Goal: Find specific page/section: Find specific page/section

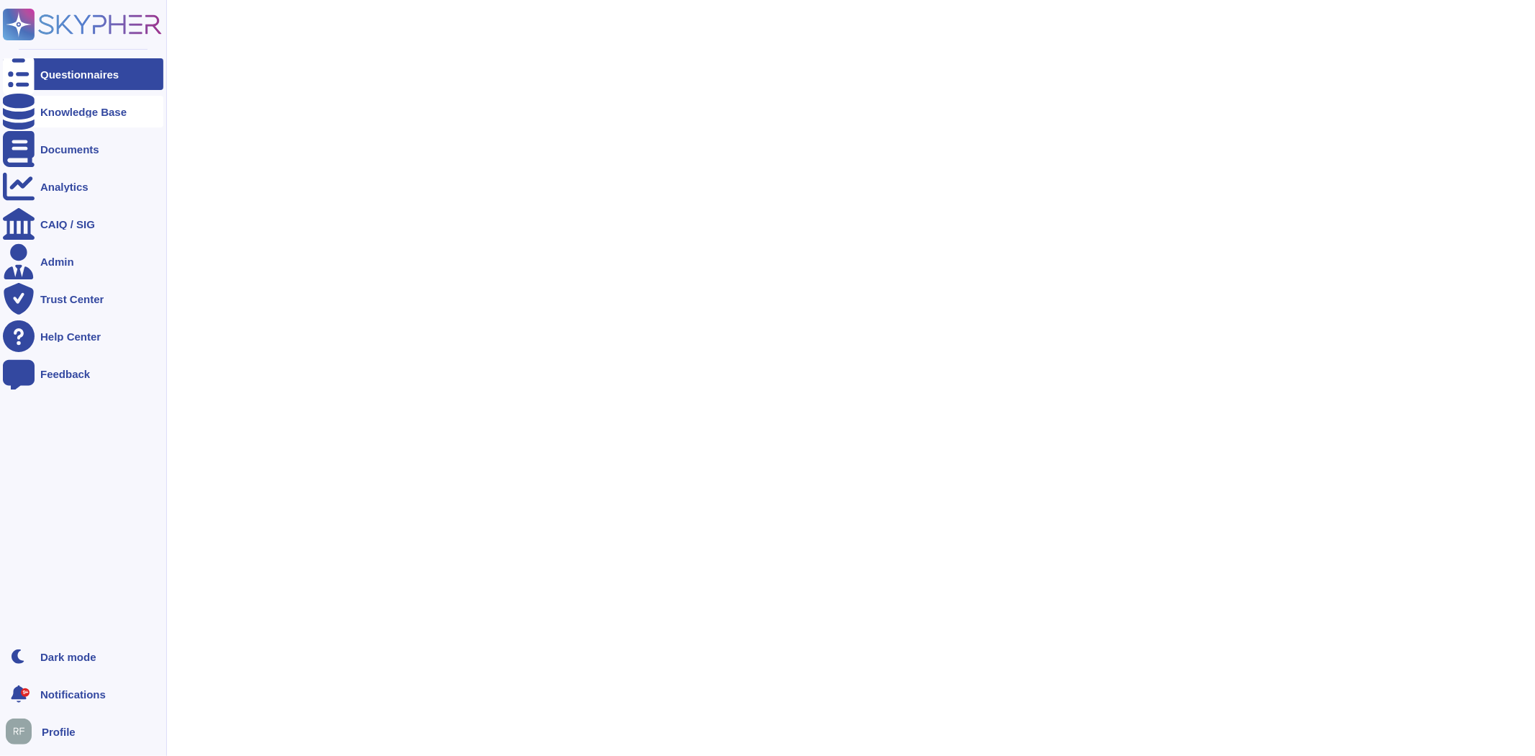
click at [25, 109] on icon at bounding box center [19, 112] width 32 height 36
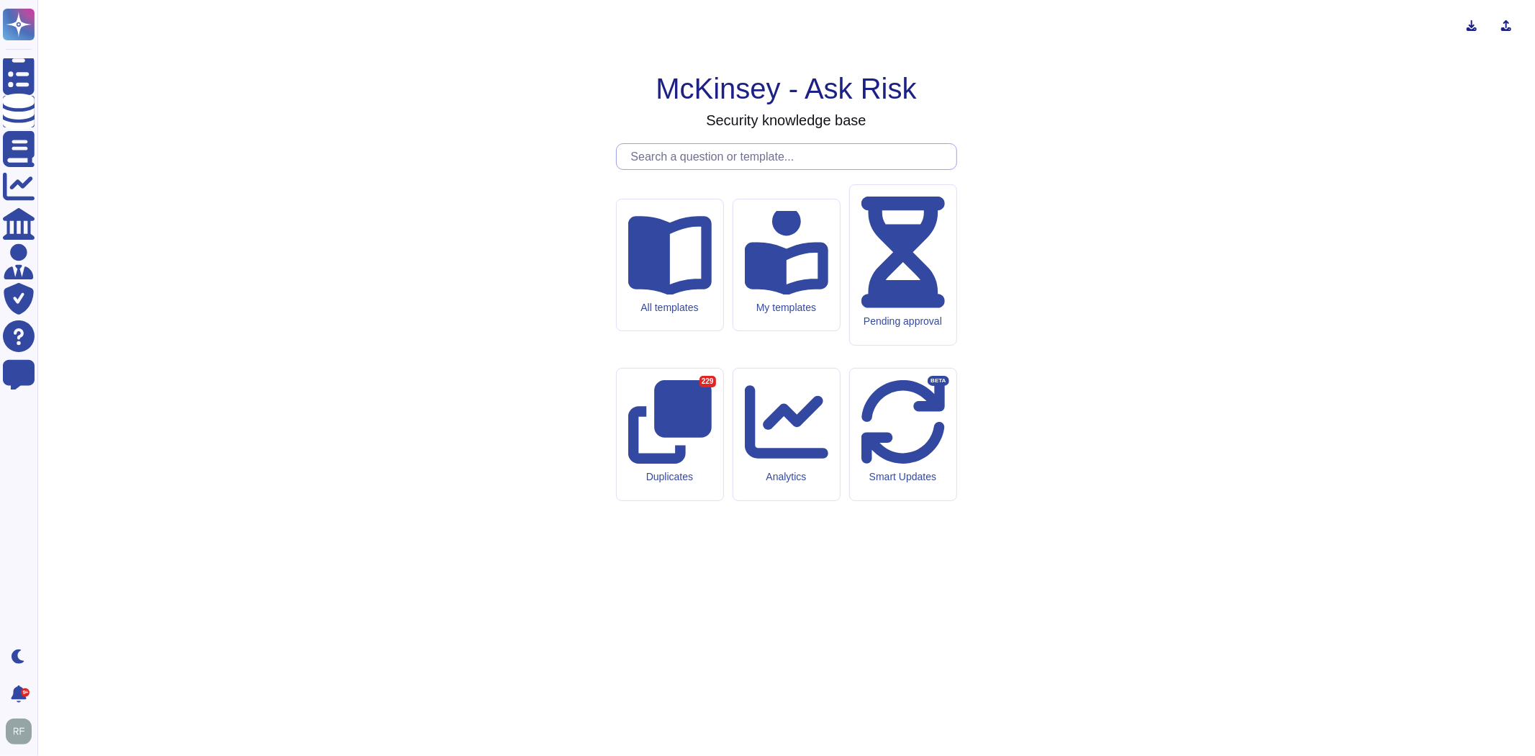
click at [729, 169] on input "text" at bounding box center [790, 156] width 332 height 25
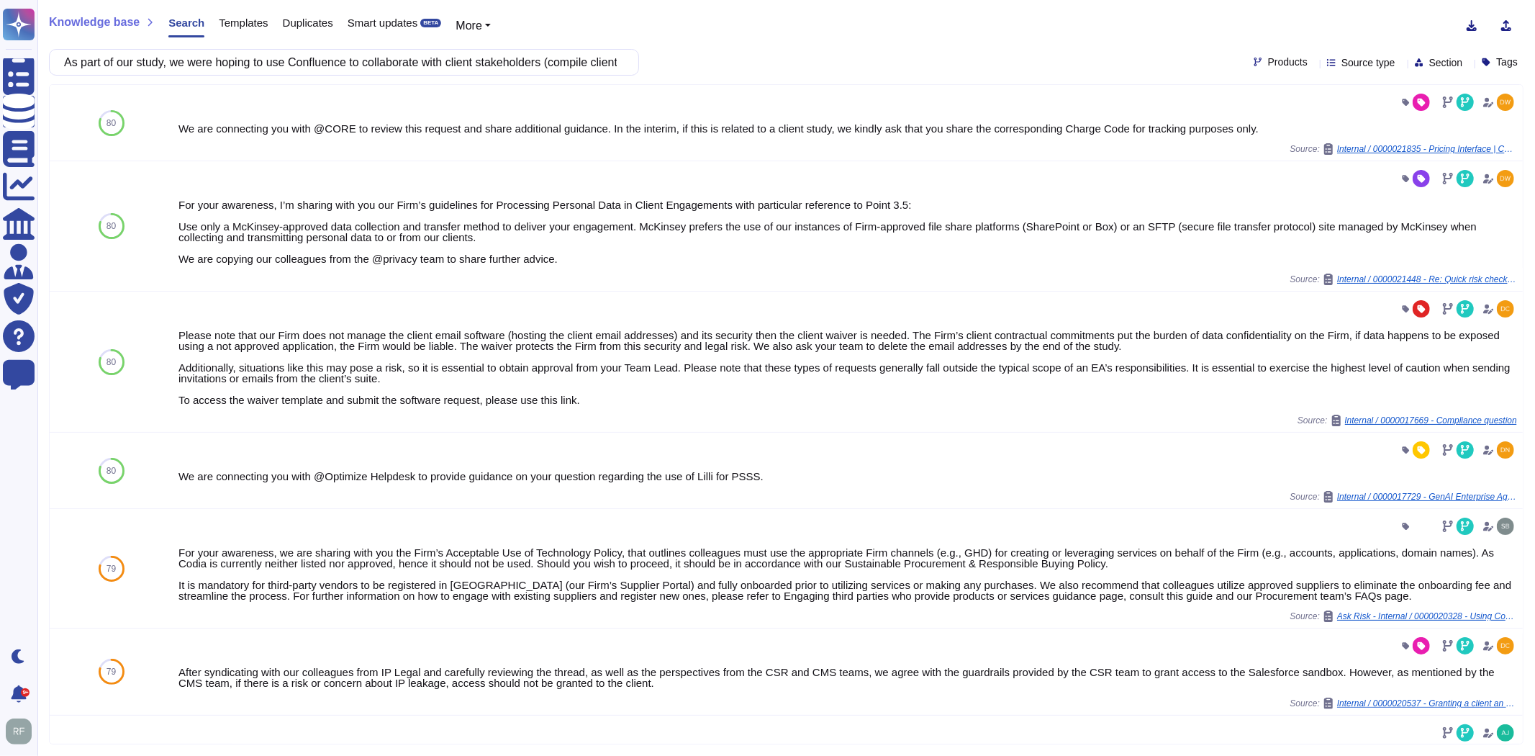
click at [1341, 59] on span "Source type" at bounding box center [1368, 63] width 54 height 10
click at [1320, 209] on div at bounding box center [1322, 206] width 12 height 12
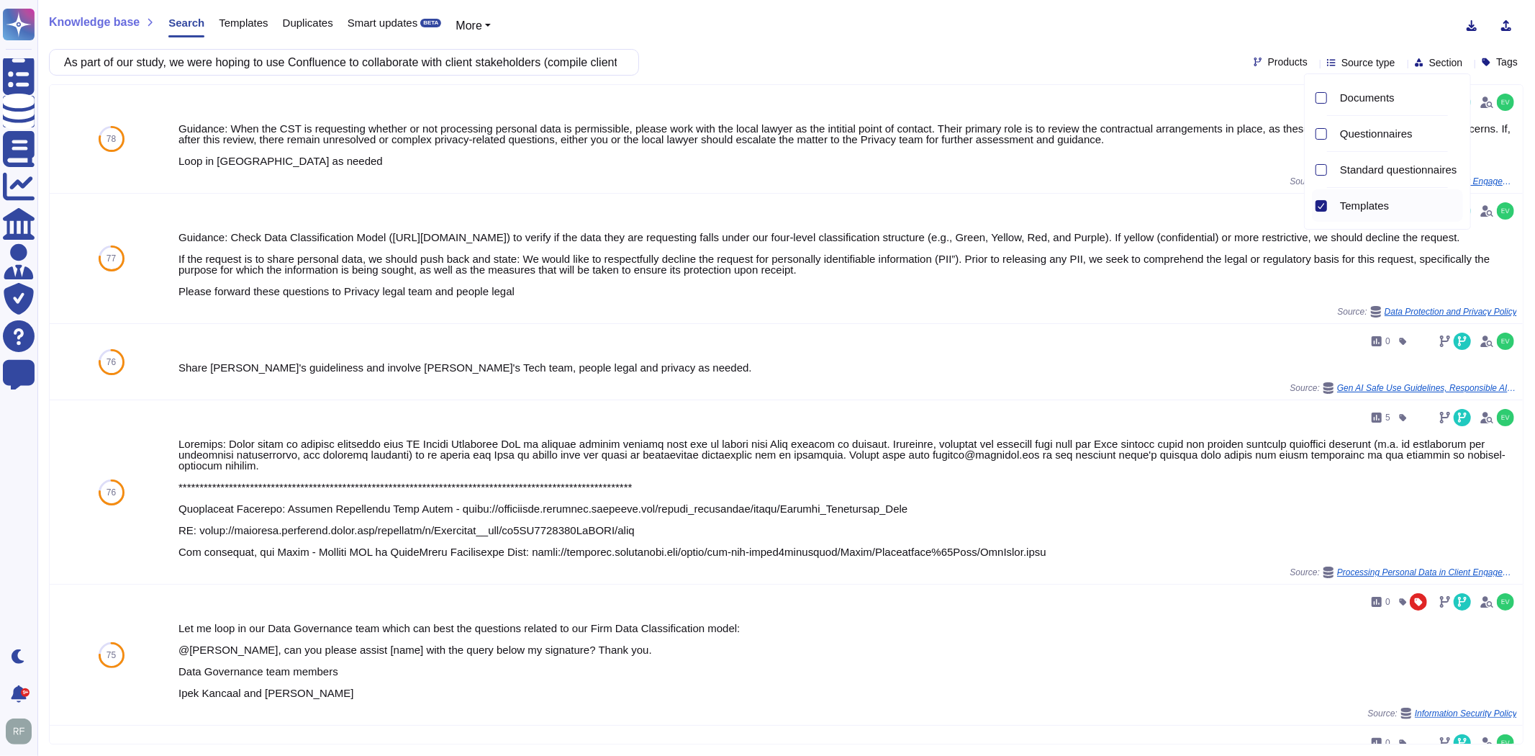
click at [866, 51] on div "As part of our study, we were hoping to use Confluence to collaborate with clie…" at bounding box center [786, 62] width 1475 height 27
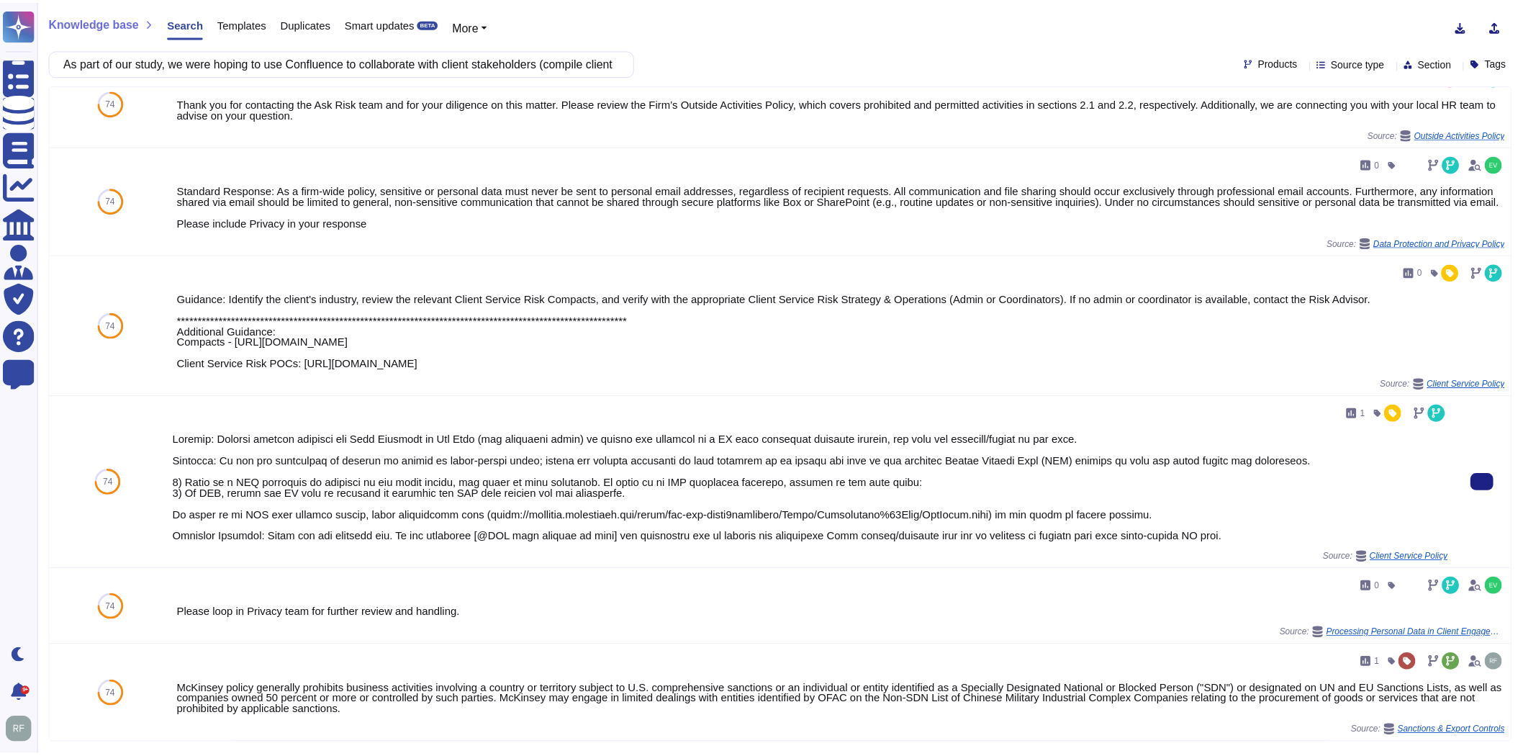
scroll to position [1128, 0]
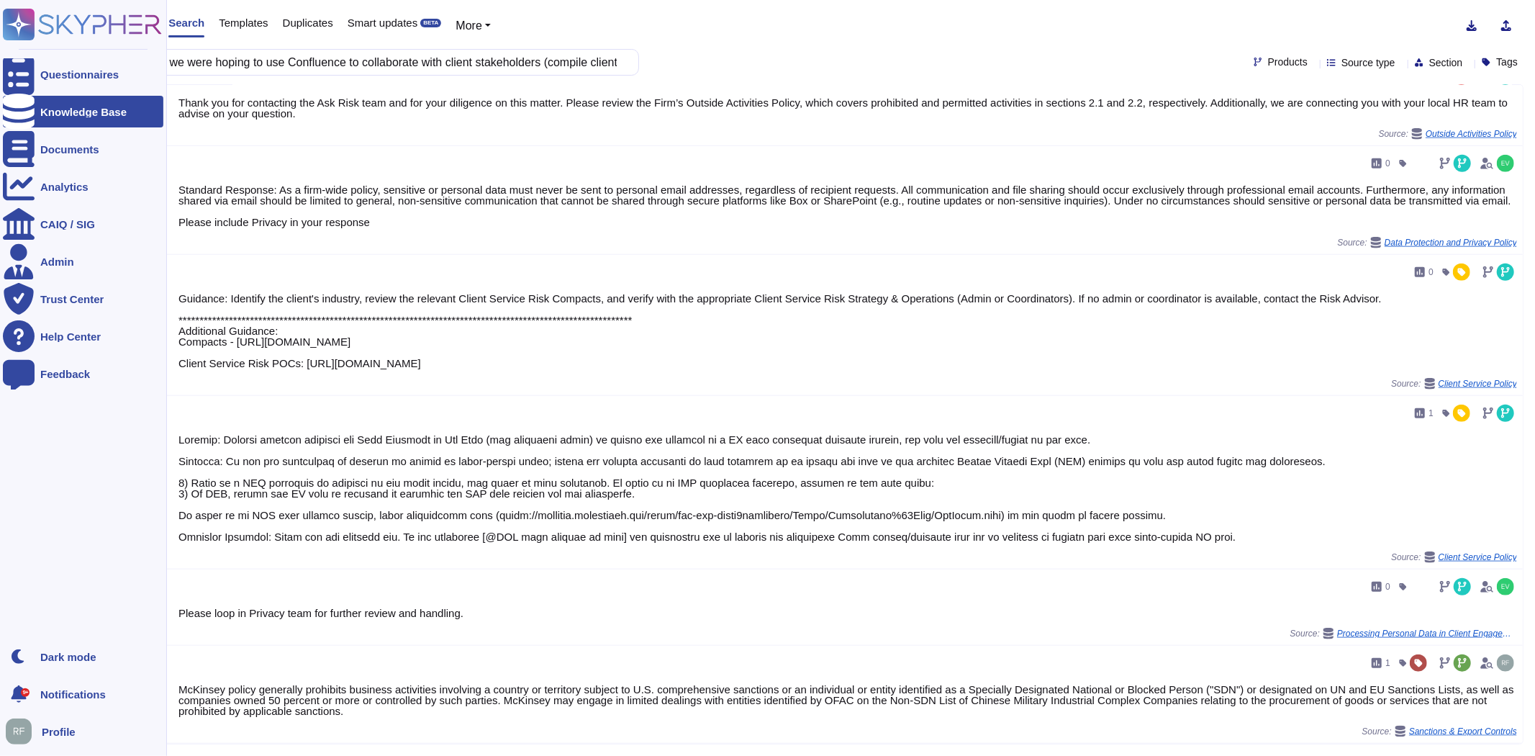
click at [27, 101] on div at bounding box center [19, 112] width 32 height 32
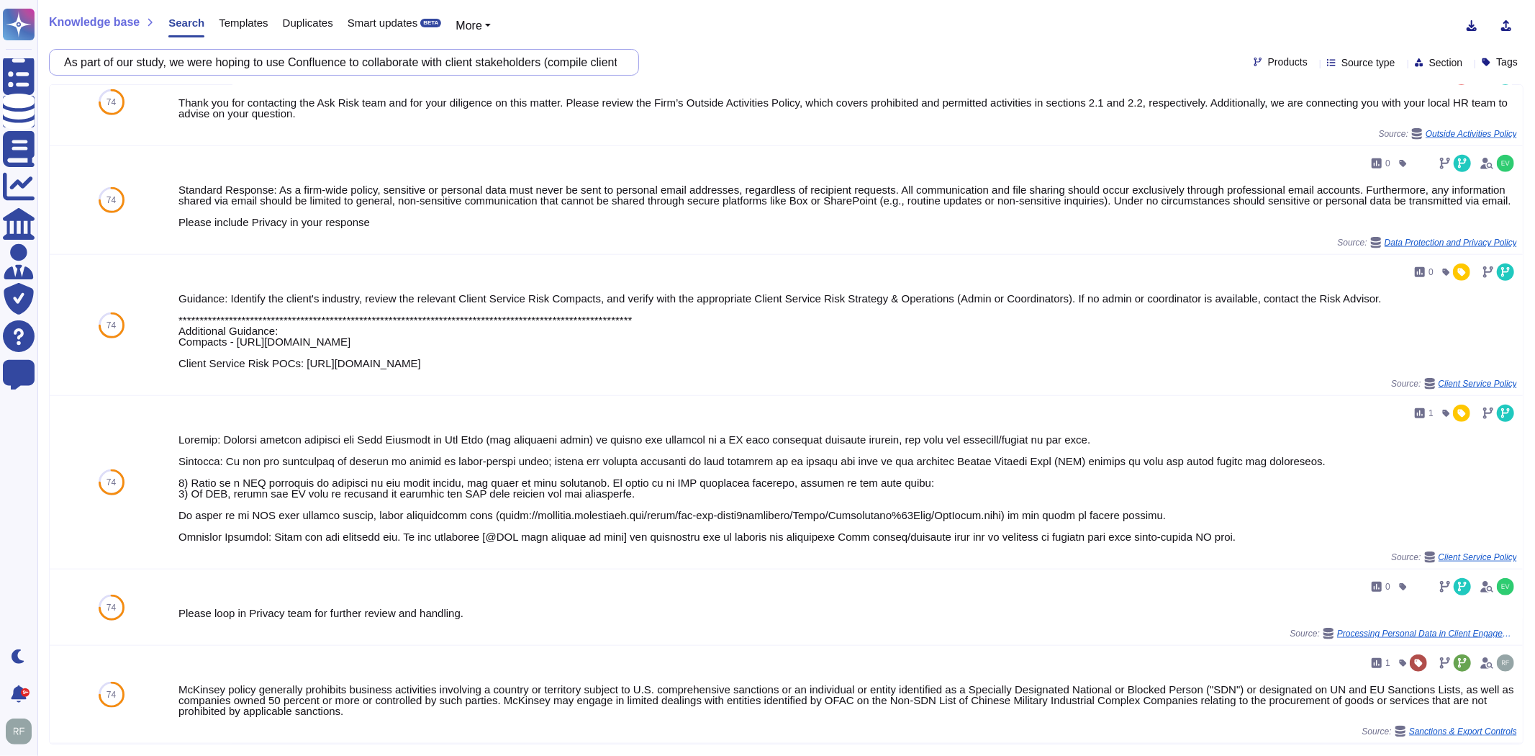
click at [258, 63] on input "As part of our study, we were hoping to use Confluence to collaborate with clie…" at bounding box center [340, 62] width 567 height 25
click at [257, 68] on input "As part of our study, we were hoping to use Confluence to collaborate with clie…" at bounding box center [340, 62] width 567 height 25
click at [257, 69] on input "As part of our study, we were hoping to use Confluence to collaborate with clie…" at bounding box center [340, 62] width 567 height 25
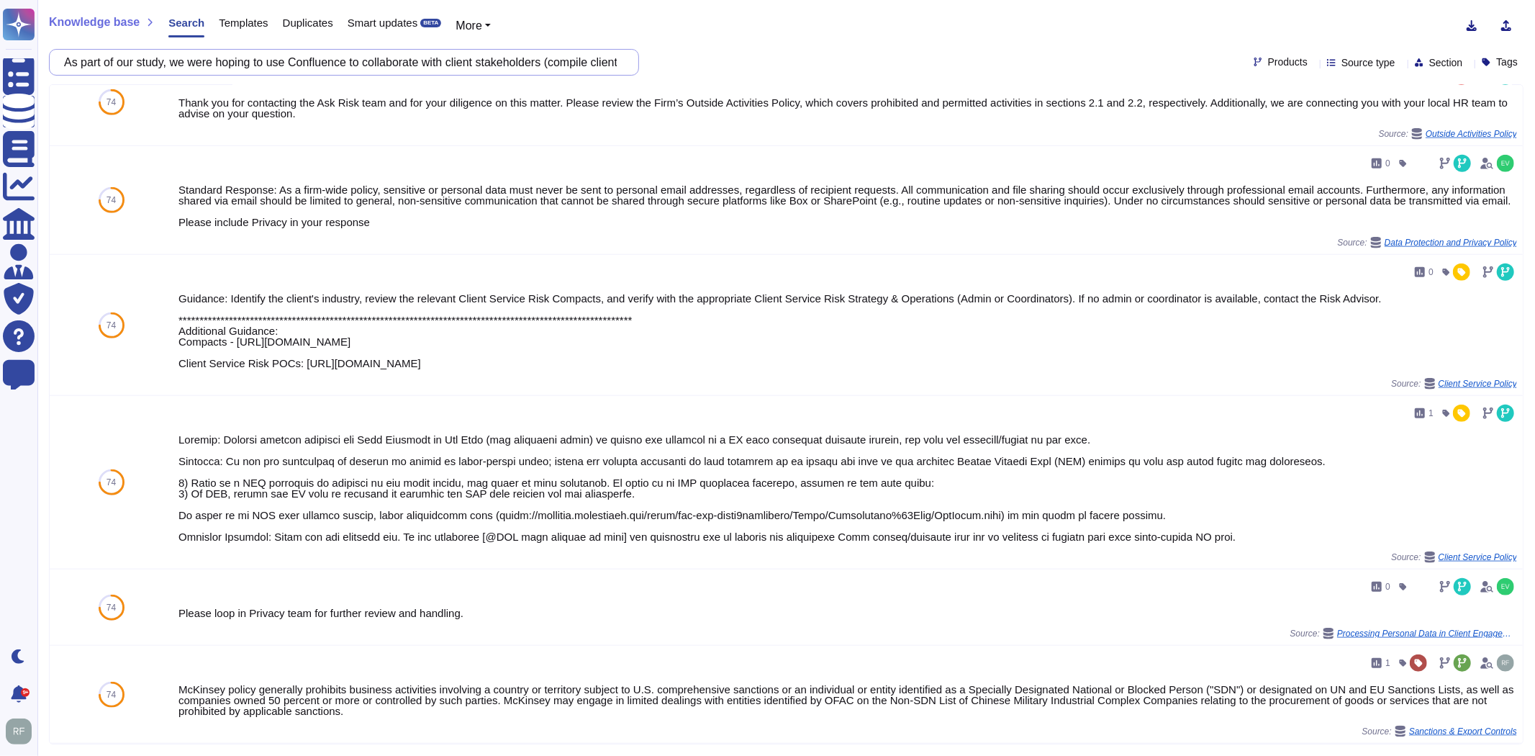
click at [257, 69] on input "As part of our study, we were hoping to use Confluence to collaborate with clie…" at bounding box center [340, 62] width 567 height 25
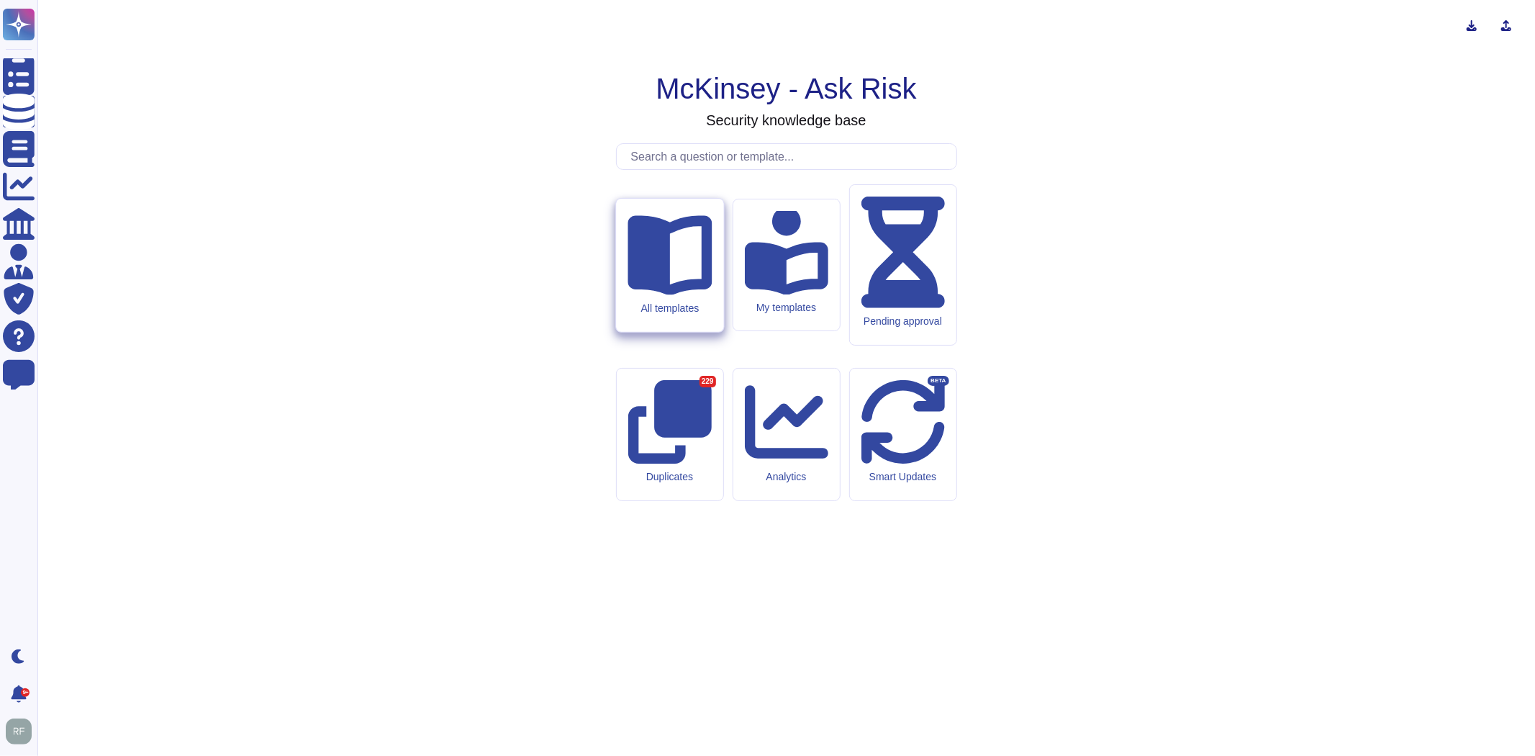
click at [663, 295] on icon at bounding box center [670, 255] width 84 height 80
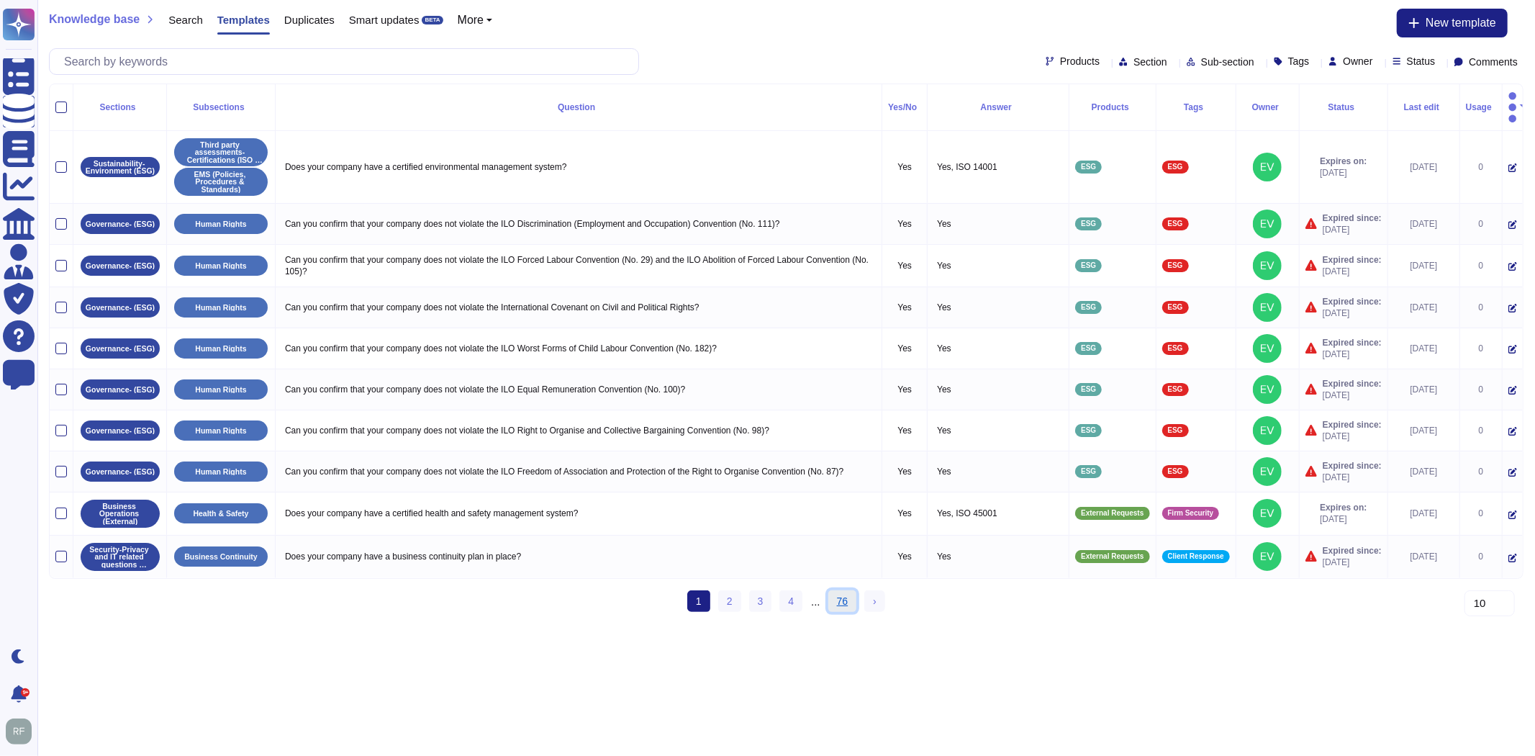
click at [846, 594] on link "76" at bounding box center [842, 601] width 29 height 22
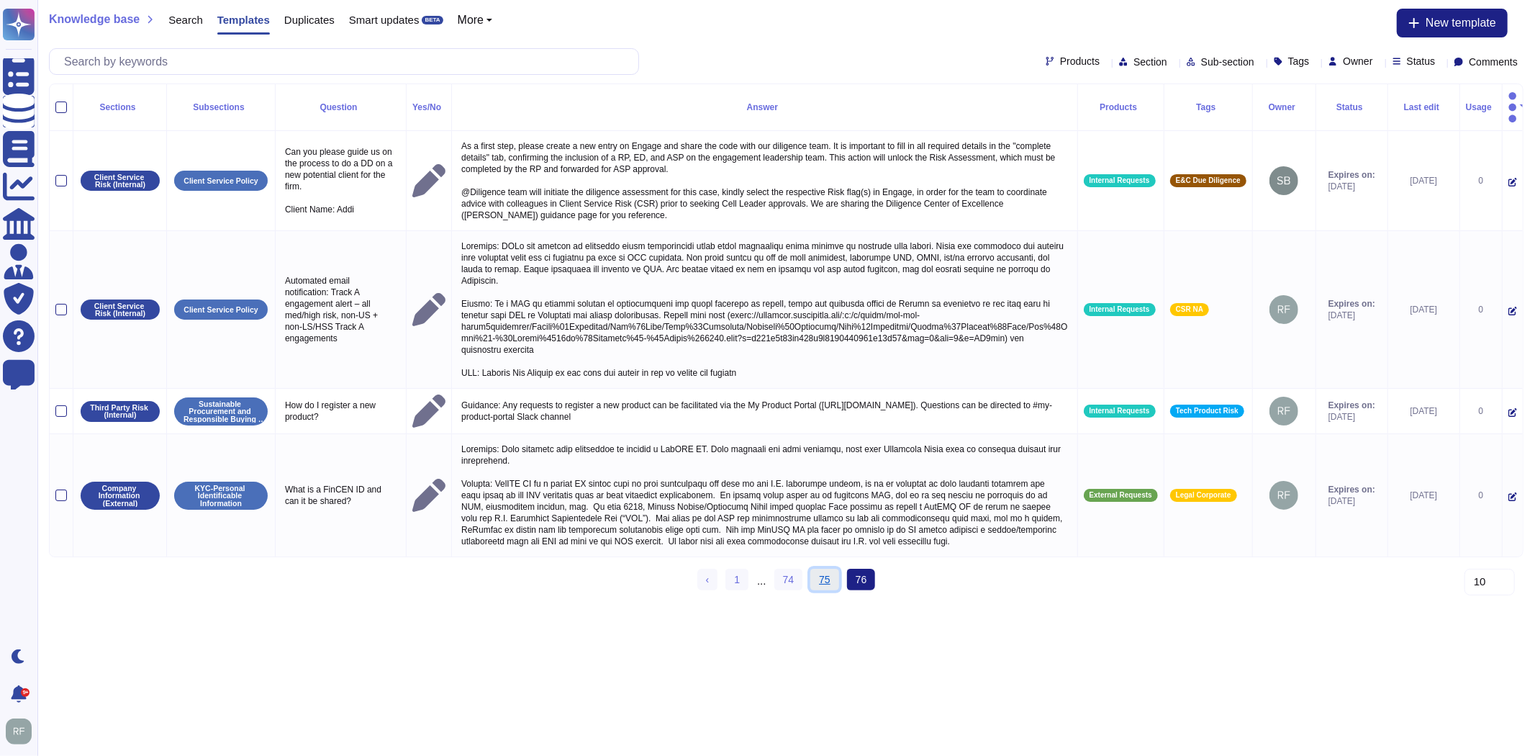
click at [830, 578] on link "75" at bounding box center [824, 580] width 29 height 22
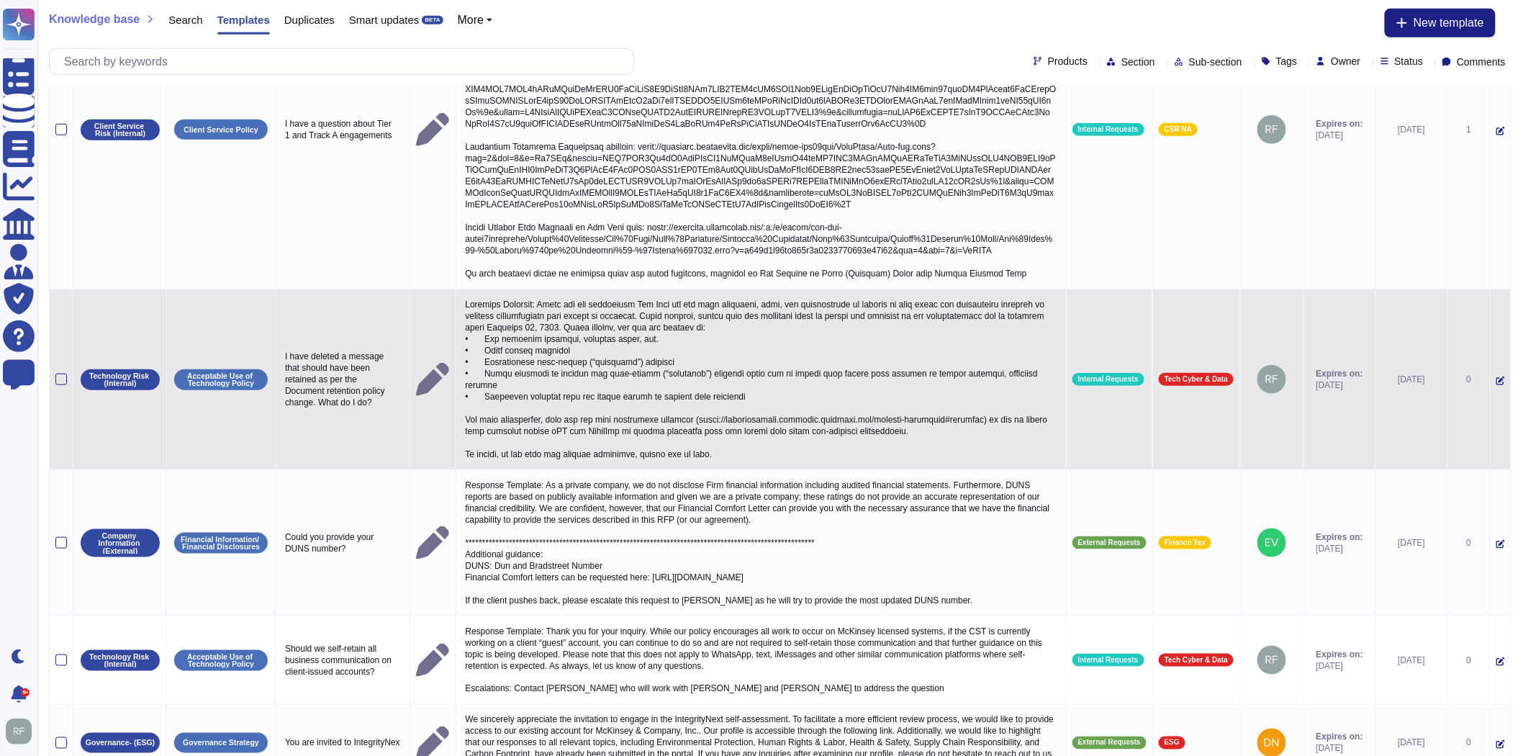
scroll to position [522, 0]
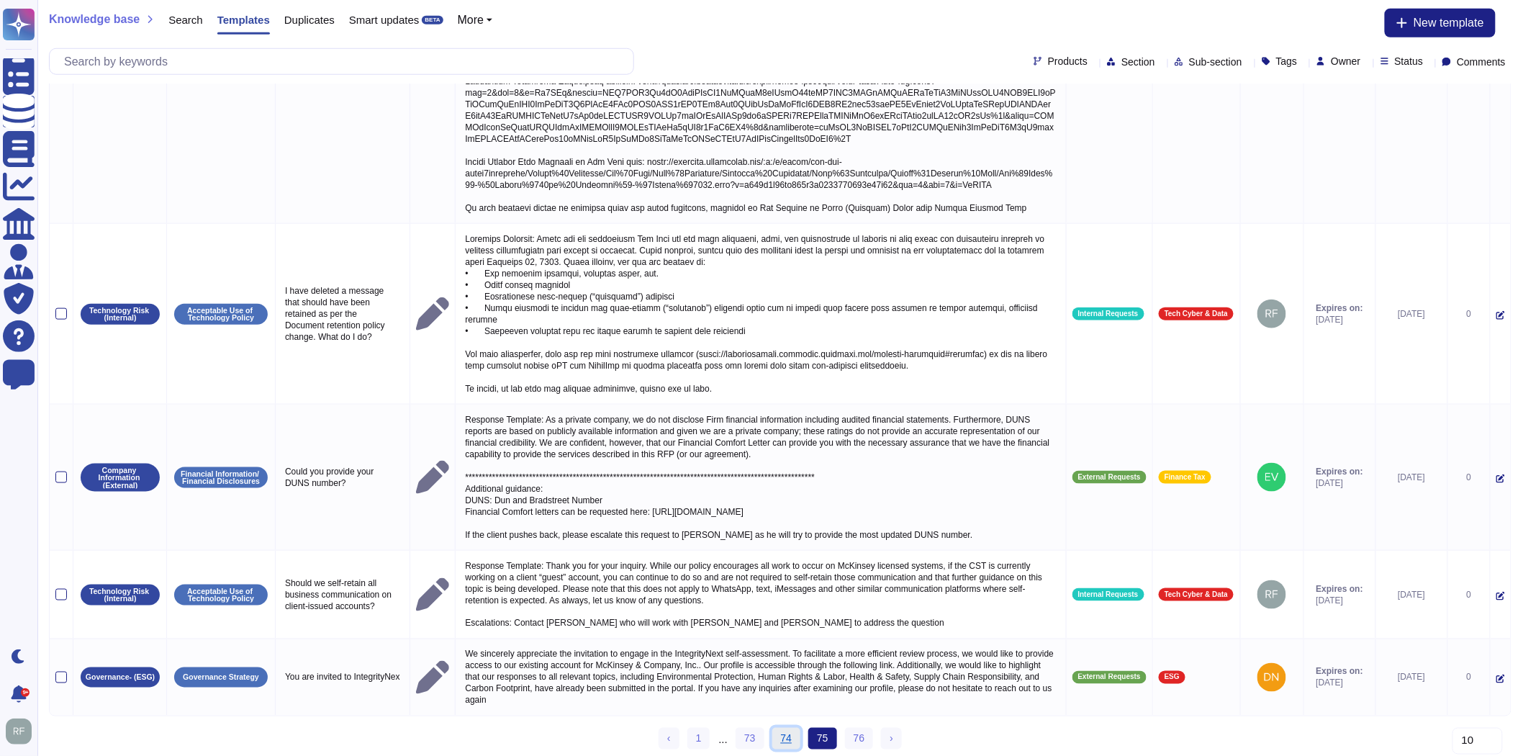
click at [789, 733] on link "74" at bounding box center [786, 739] width 29 height 22
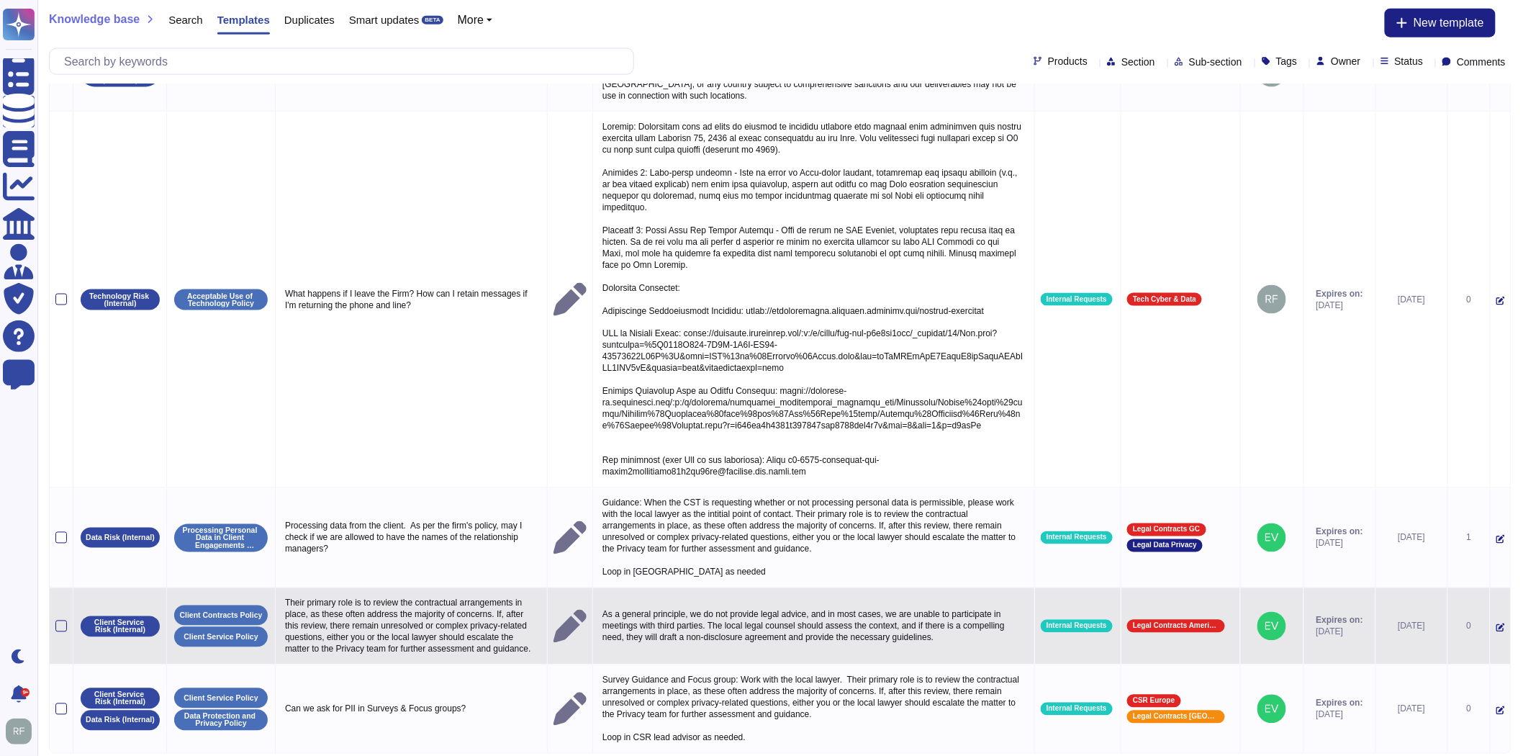
scroll to position [889, 0]
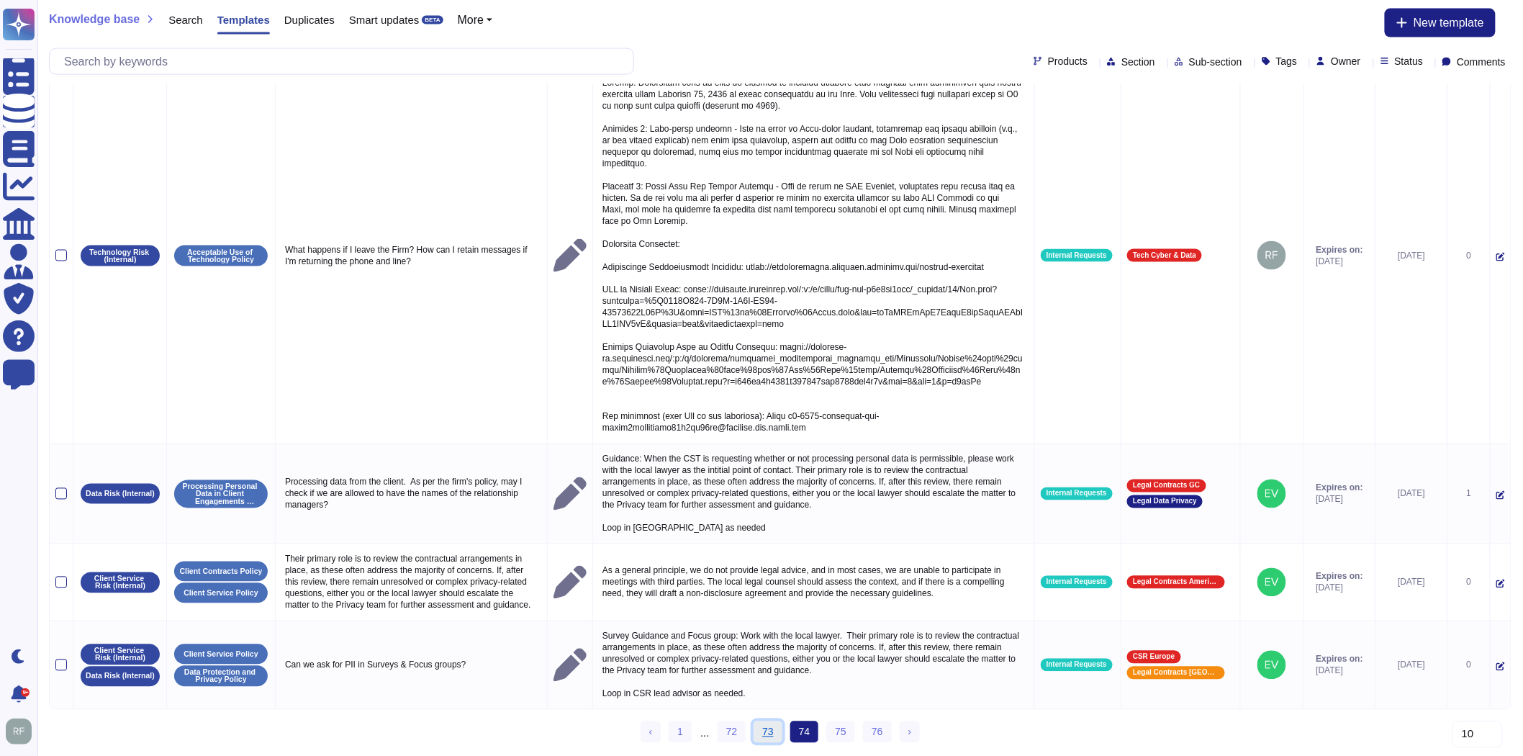
click at [766, 730] on link "73" at bounding box center [767, 732] width 29 height 22
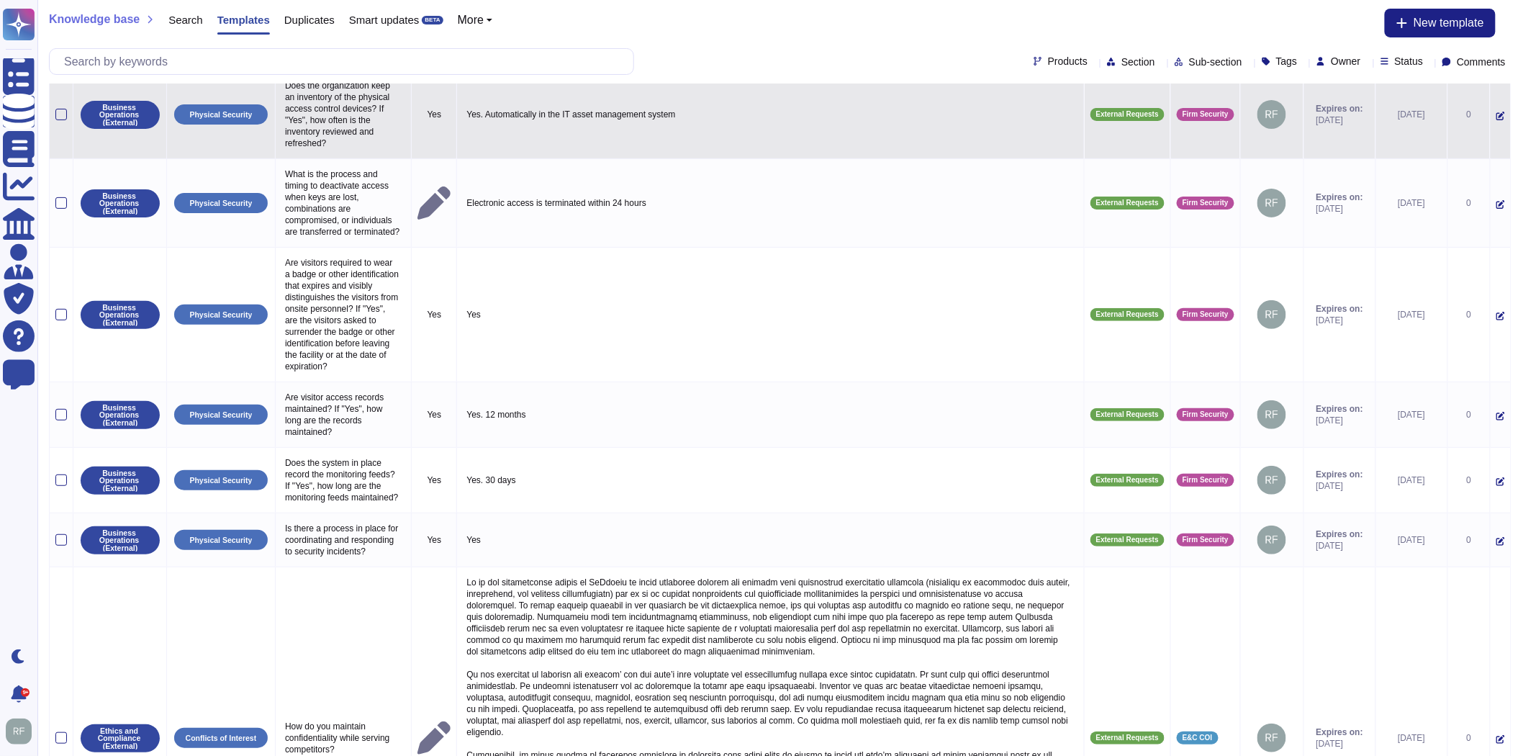
scroll to position [0, 0]
